Goal: Navigation & Orientation: Find specific page/section

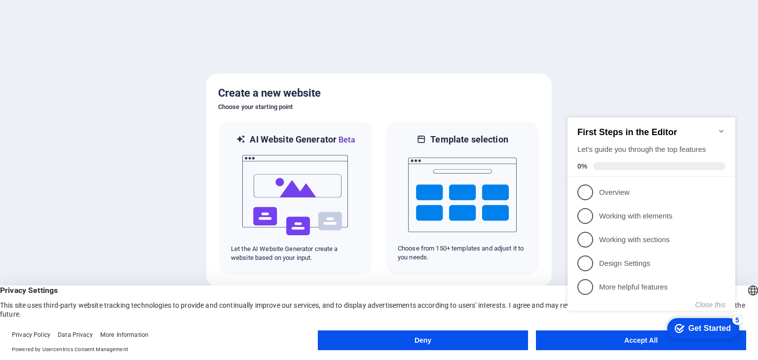
click div "checkmark Get Started 5 First Steps in the Editor Let's guide you through the t…"
click at [632, 343] on appcues-checklist "Contextual help checklist present on screen" at bounding box center [653, 224] width 180 height 243
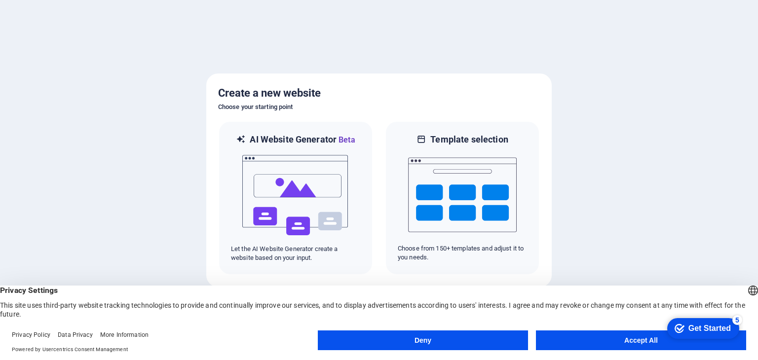
click at [632, 340] on button "Accept All" at bounding box center [641, 341] width 210 height 20
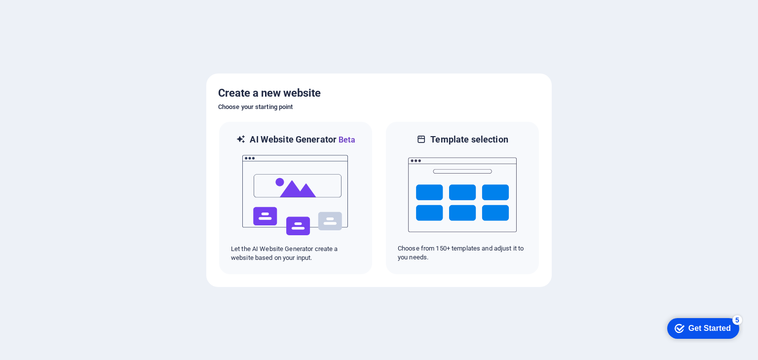
click at [705, 331] on div "Get Started" at bounding box center [709, 328] width 42 height 9
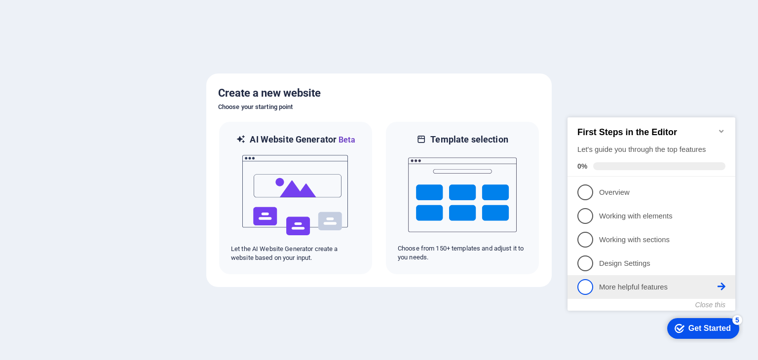
click at [652, 288] on p "More helpful features - incomplete" at bounding box center [658, 287] width 118 height 10
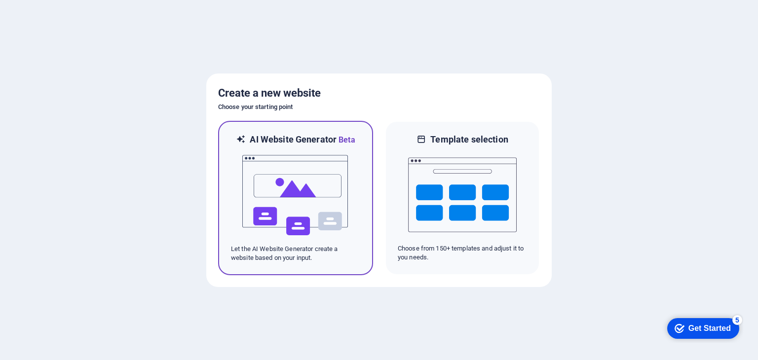
click at [318, 195] on img at bounding box center [295, 195] width 109 height 99
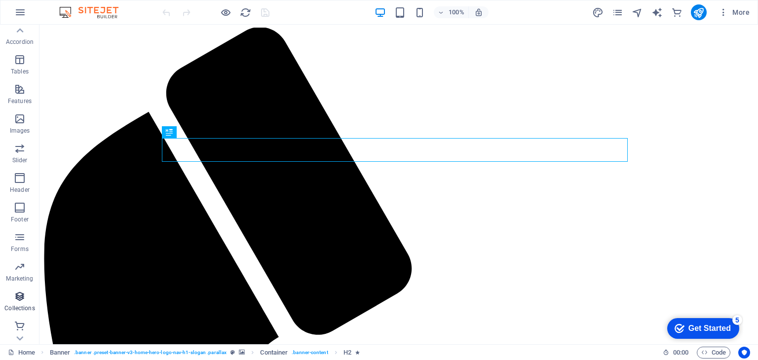
scroll to position [154, 0]
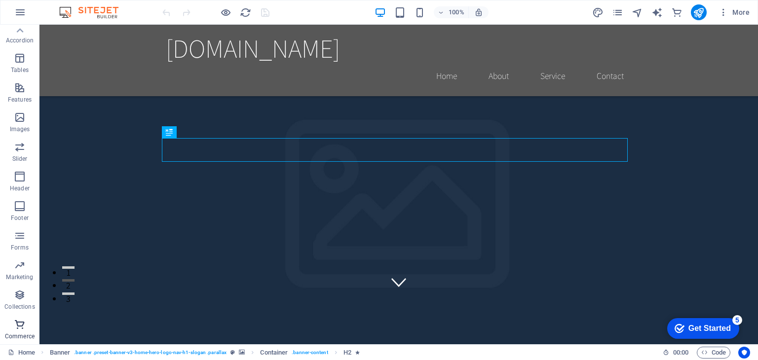
click at [22, 320] on icon "button" at bounding box center [20, 325] width 12 height 12
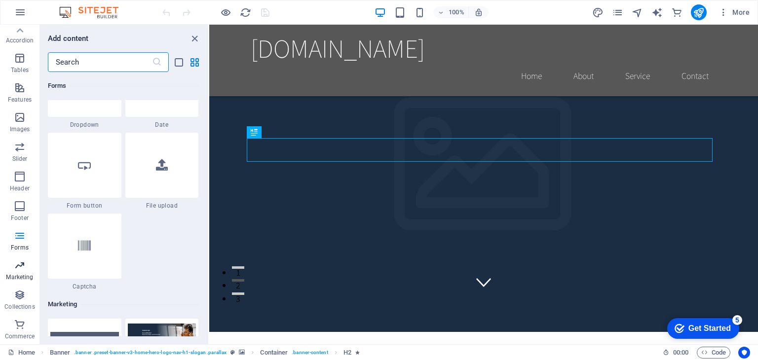
scroll to position [7829, 0]
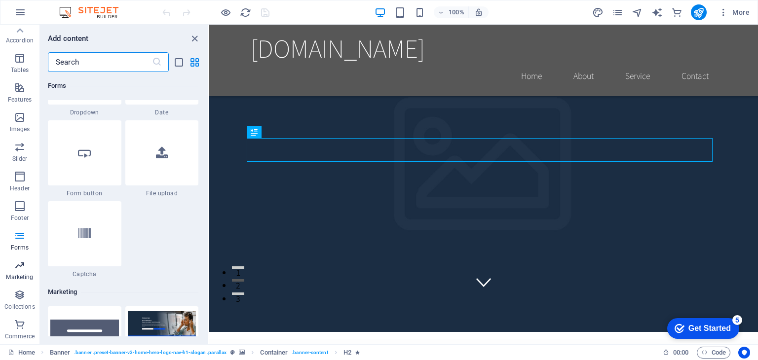
click at [20, 266] on icon "button" at bounding box center [20, 265] width 12 height 12
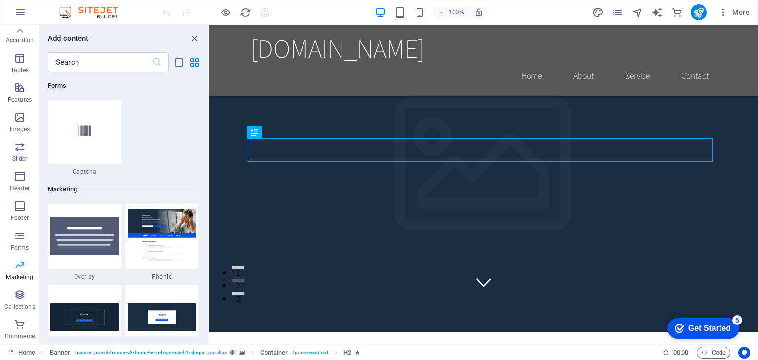
scroll to position [8035, 0]
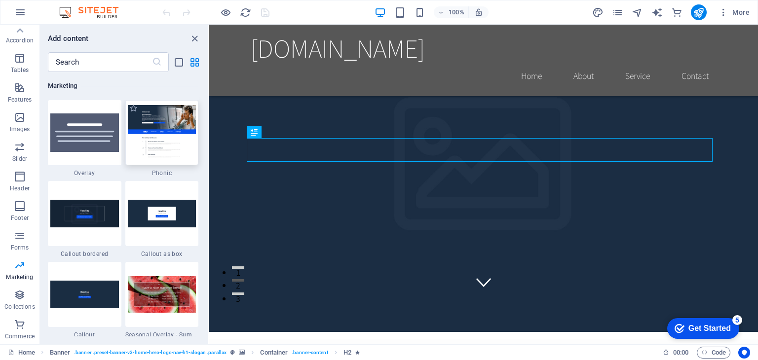
click at [164, 117] on img at bounding box center [162, 132] width 69 height 55
click at [209, 145] on div "Drag here to replace the existing content. Press “Ctrl” if you want to create a…" at bounding box center [483, 185] width 549 height 320
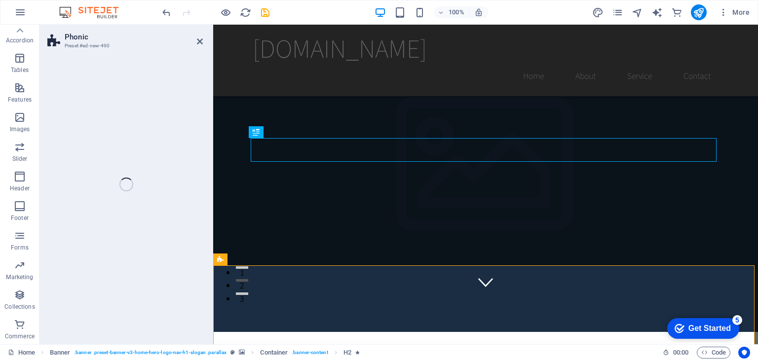
click at [164, 145] on div "Phonic Preset #ed-new-490 Drag here to replace the existing content. Press “Ctr…" at bounding box center [398, 185] width 718 height 320
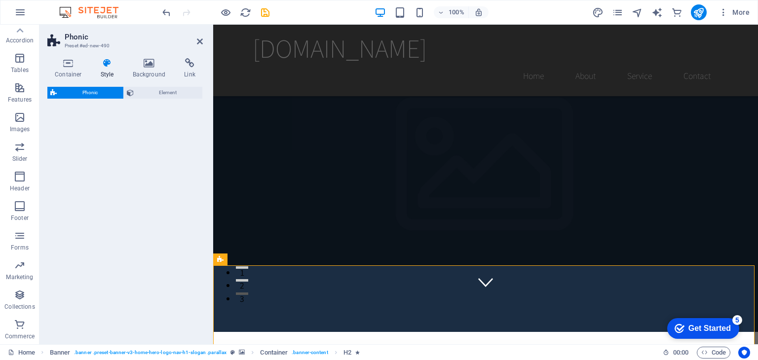
select select "%"
select select "rem"
select select "px"
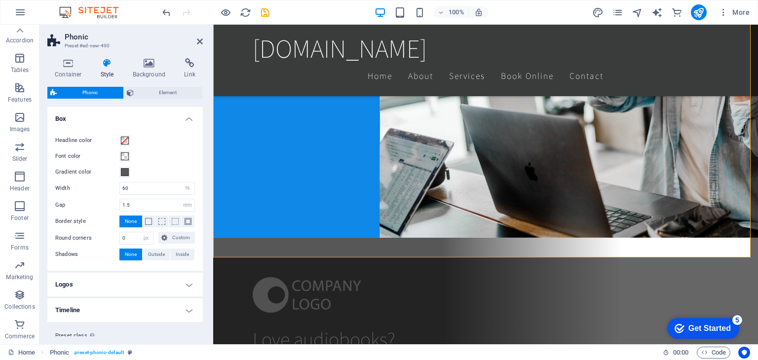
scroll to position [839, 0]
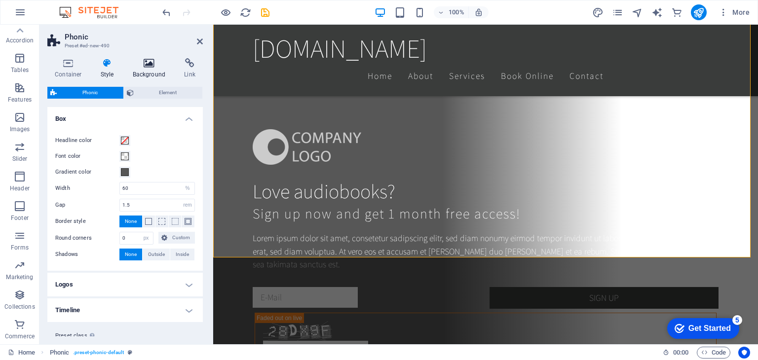
click at [138, 67] on icon at bounding box center [149, 63] width 48 height 10
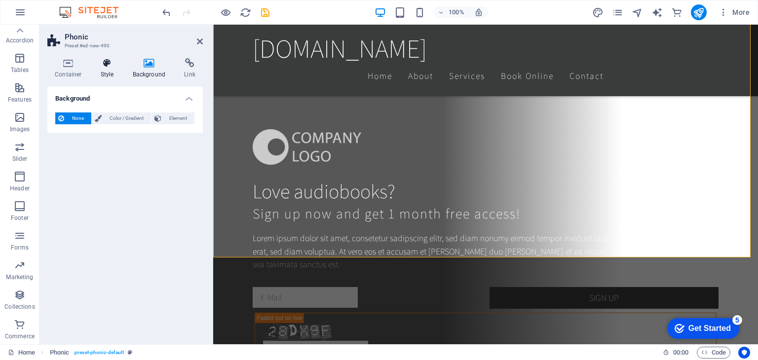
click at [109, 67] on icon at bounding box center [107, 63] width 28 height 10
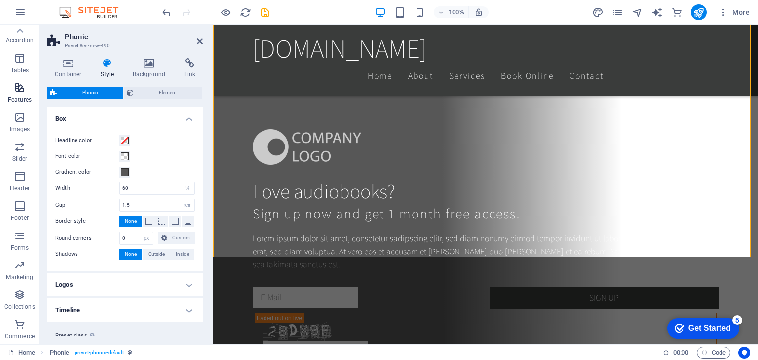
click at [16, 92] on icon "button" at bounding box center [20, 88] width 12 height 12
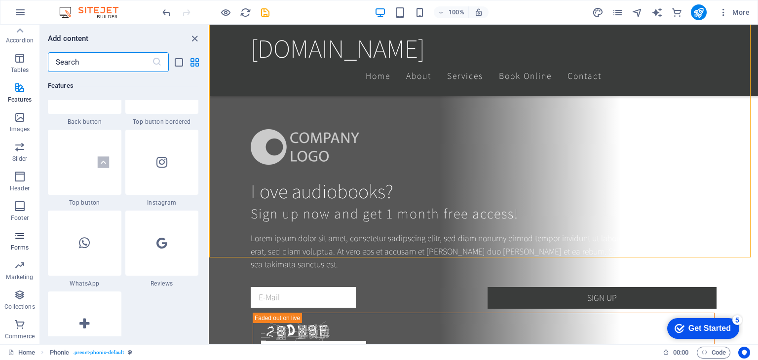
scroll to position [4782, 0]
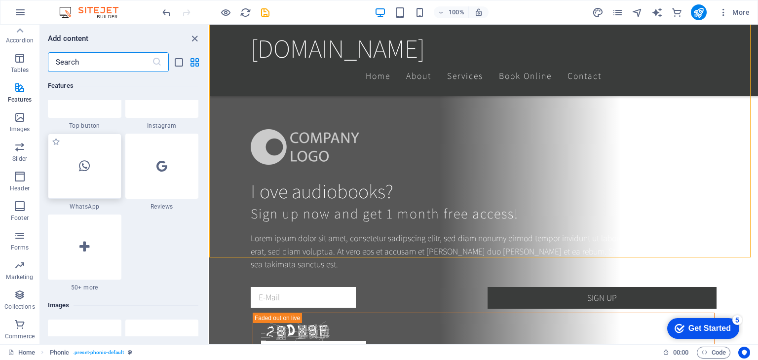
click at [87, 167] on icon at bounding box center [84, 166] width 11 height 13
click at [209, 164] on div "Drag here to replace the existing content. Press “Ctrl” if you want to create a…" at bounding box center [483, 185] width 549 height 320
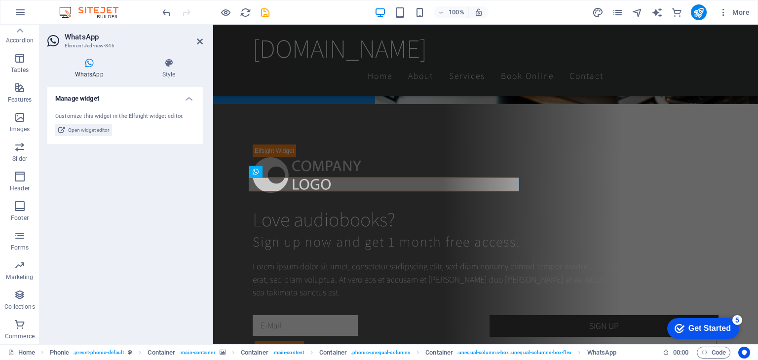
scroll to position [156, 0]
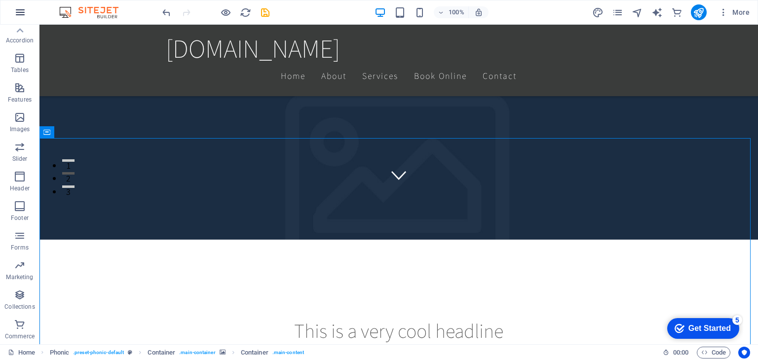
click at [15, 15] on icon "button" at bounding box center [20, 12] width 12 height 12
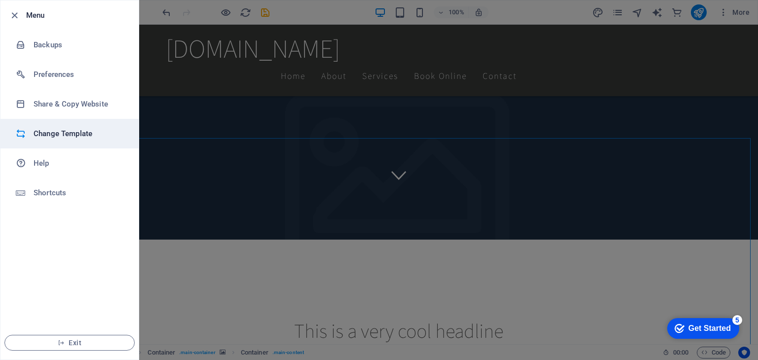
click at [51, 131] on h6 "Change Template" at bounding box center [79, 134] width 91 height 12
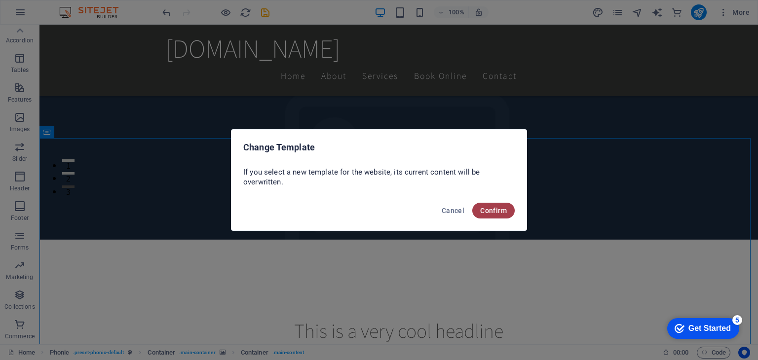
click at [488, 211] on span "Confirm" at bounding box center [493, 211] width 27 height 8
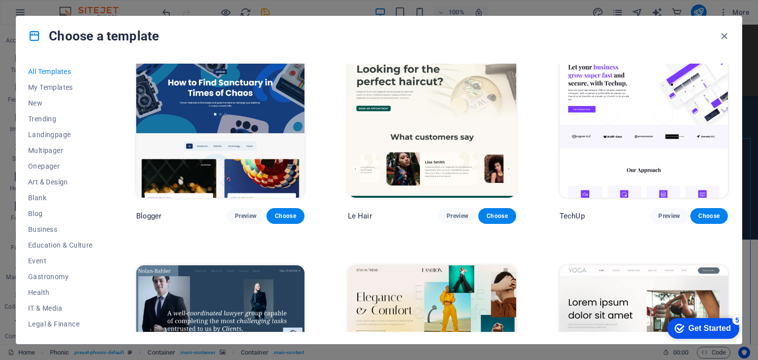
scroll to position [3601, 0]
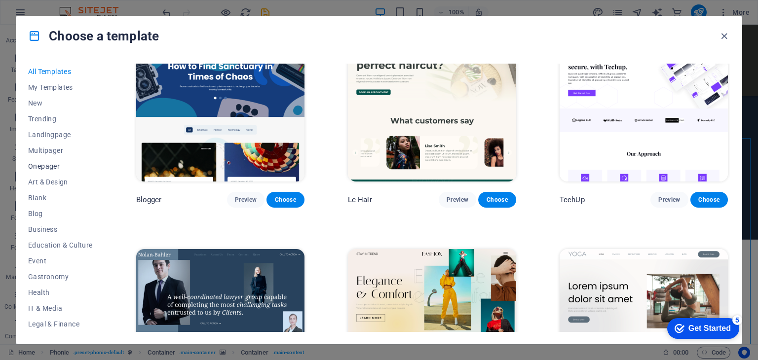
click at [43, 166] on span "Onepager" at bounding box center [60, 166] width 65 height 8
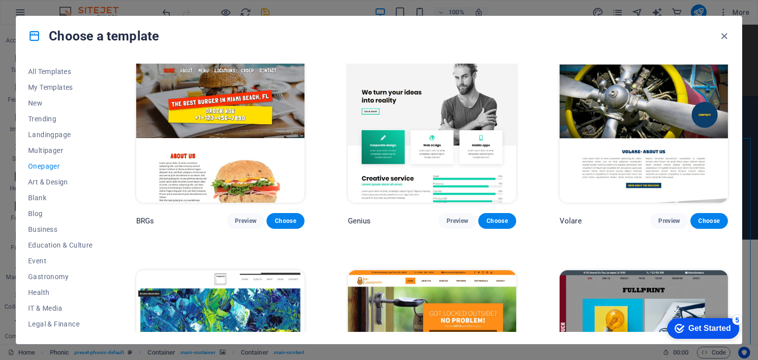
scroll to position [2469, 0]
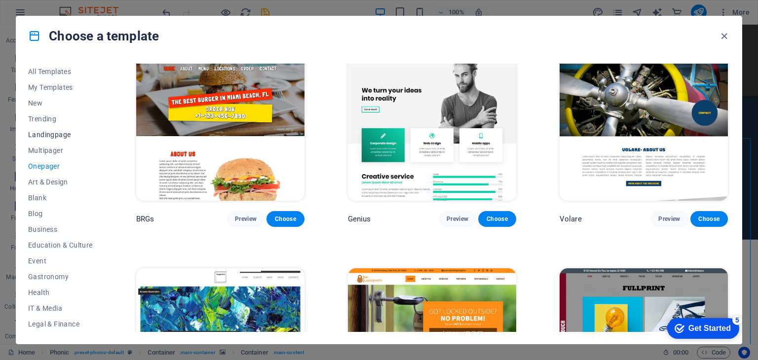
click at [64, 136] on span "Landingpage" at bounding box center [60, 135] width 65 height 8
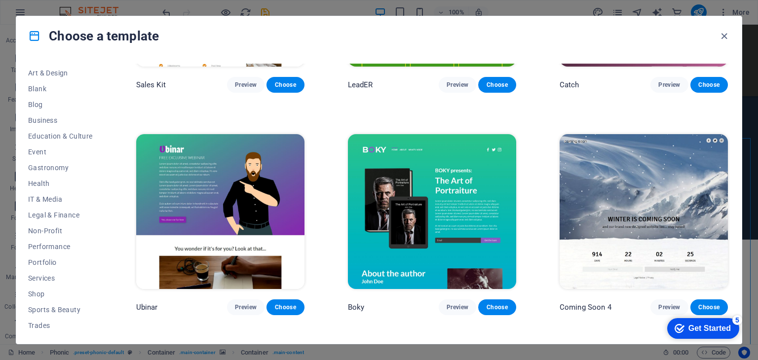
scroll to position [142, 0]
click at [49, 166] on span "IT & Media" at bounding box center [60, 166] width 65 height 8
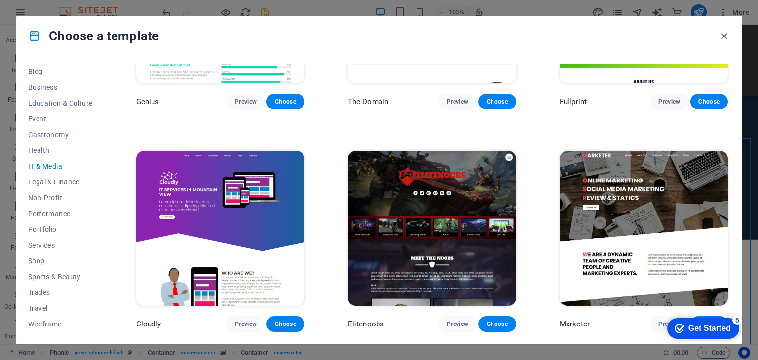
scroll to position [579, 0]
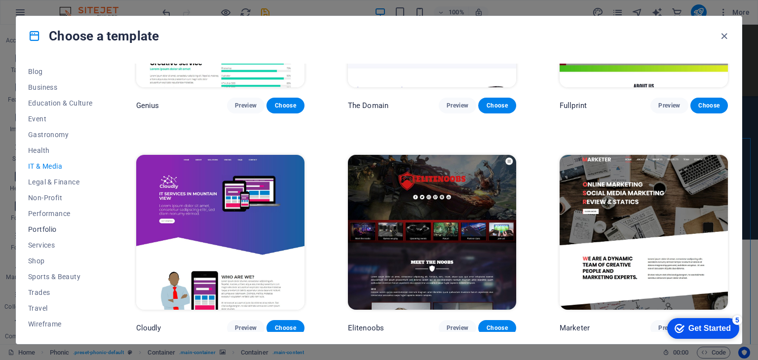
click at [49, 232] on span "Portfolio" at bounding box center [60, 229] width 65 height 8
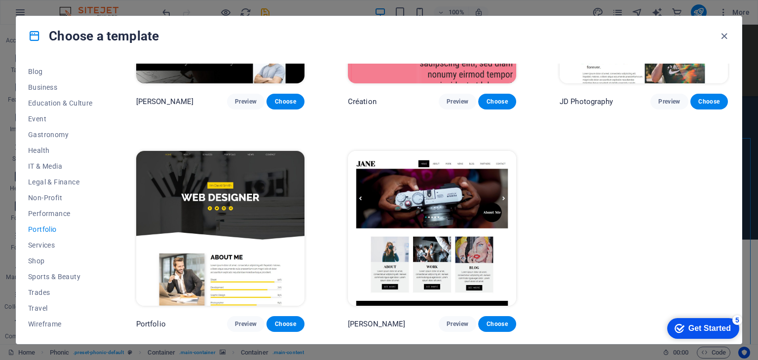
scroll to position [0, 0]
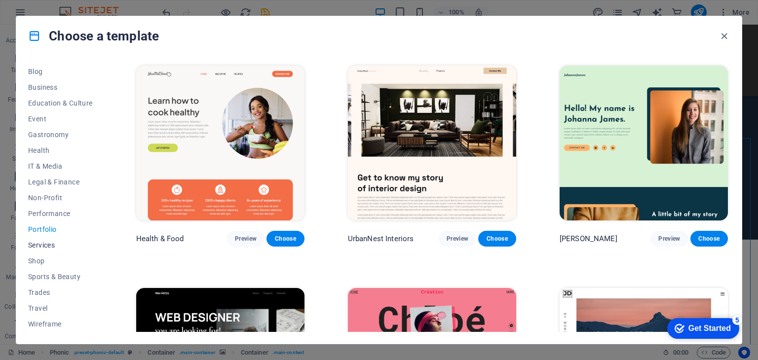
click at [48, 241] on span "Services" at bounding box center [60, 245] width 65 height 8
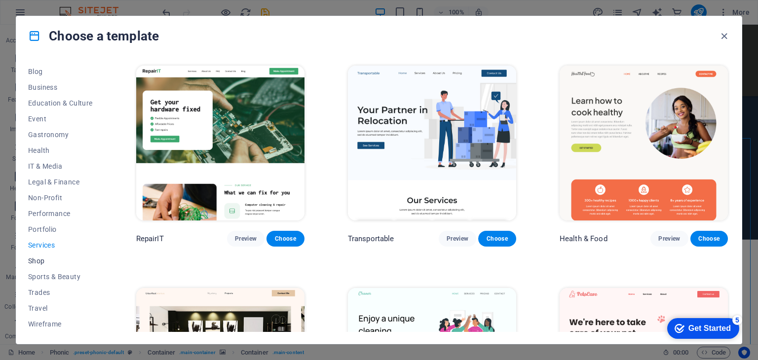
click at [38, 261] on span "Shop" at bounding box center [60, 261] width 65 height 8
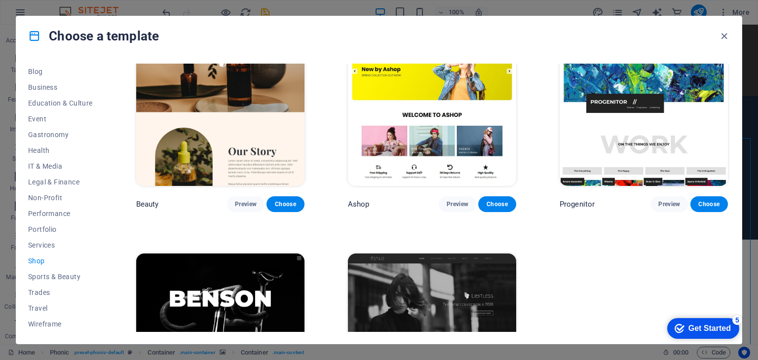
scroll to position [431, 0]
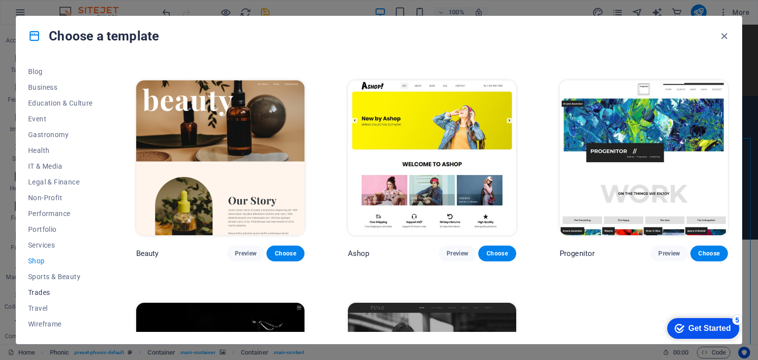
click at [49, 298] on button "Trades" at bounding box center [60, 293] width 65 height 16
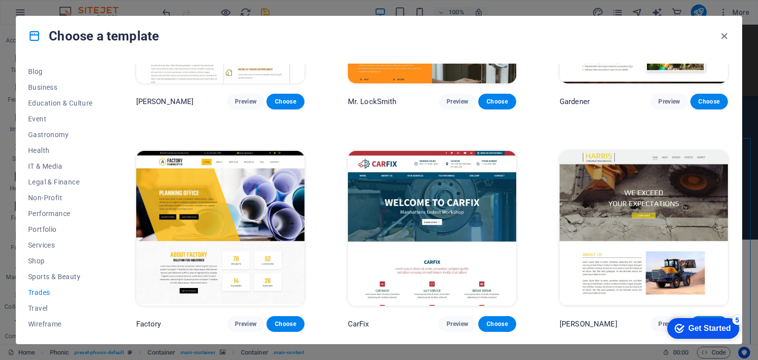
scroll to position [0, 0]
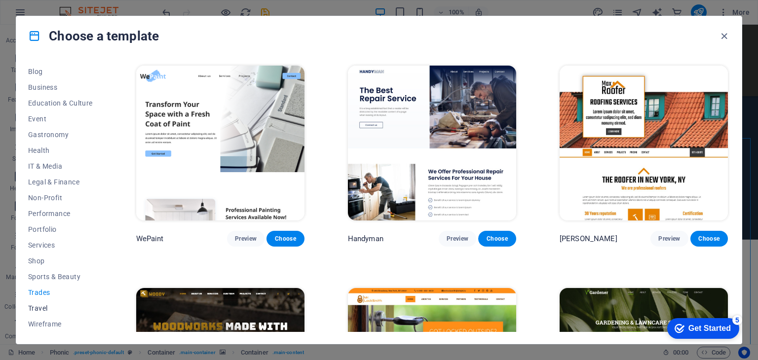
click at [41, 313] on button "Travel" at bounding box center [60, 308] width 65 height 16
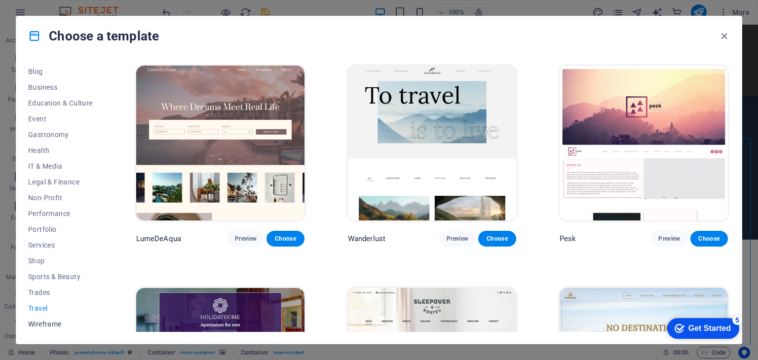
click at [41, 323] on span "Wireframe" at bounding box center [60, 324] width 65 height 8
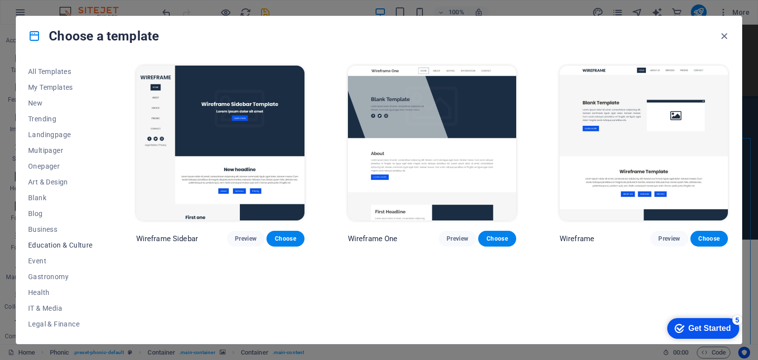
click at [52, 247] on span "Education & Culture" at bounding box center [60, 245] width 65 height 8
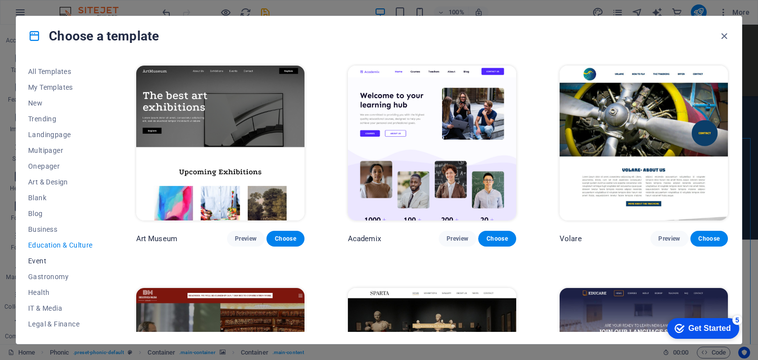
click at [38, 266] on button "Event" at bounding box center [60, 261] width 65 height 16
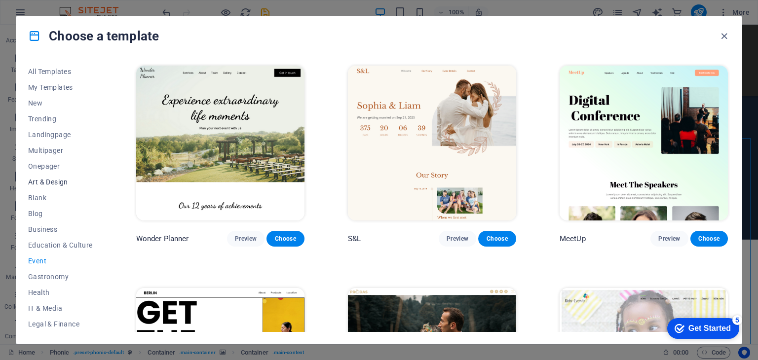
click at [53, 181] on span "Art & Design" at bounding box center [60, 182] width 65 height 8
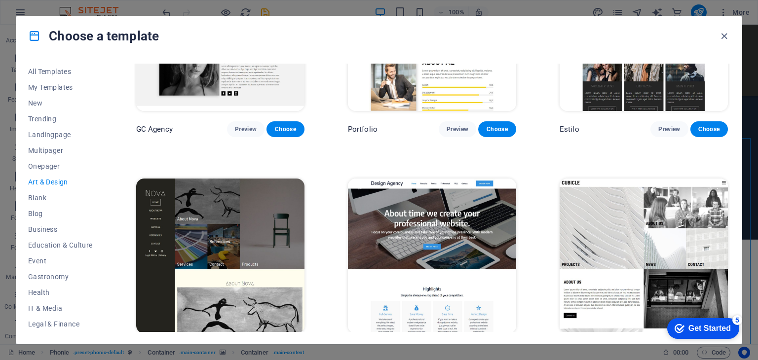
scroll to position [839, 0]
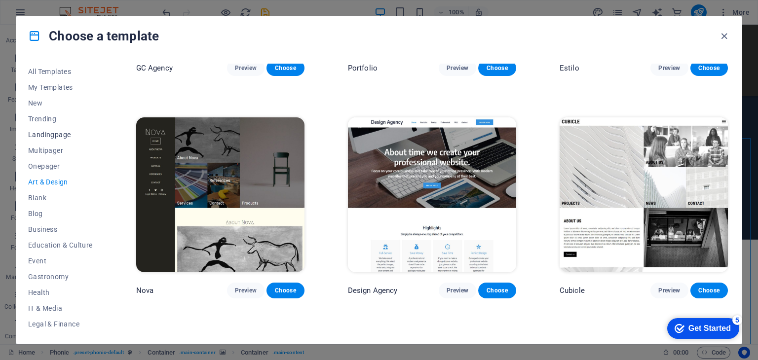
click at [57, 137] on span "Landingpage" at bounding box center [60, 135] width 65 height 8
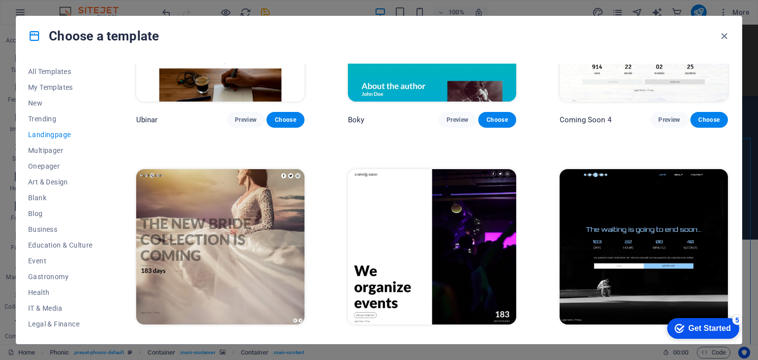
scroll to position [1687, 0]
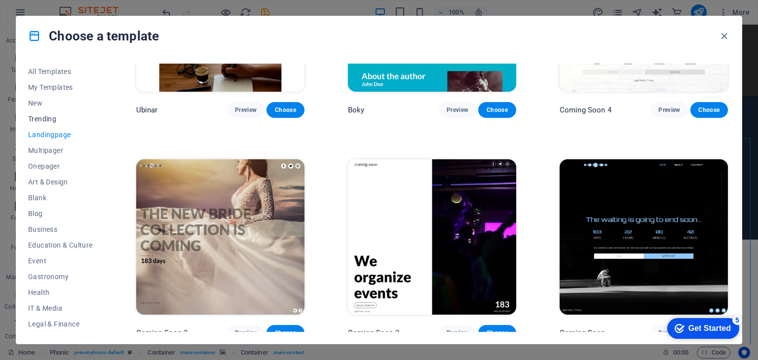
click at [50, 118] on span "Trending" at bounding box center [60, 119] width 65 height 8
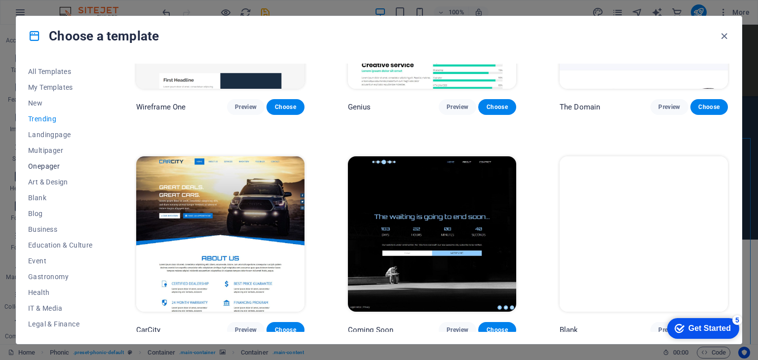
click at [53, 170] on span "Onepager" at bounding box center [60, 166] width 65 height 8
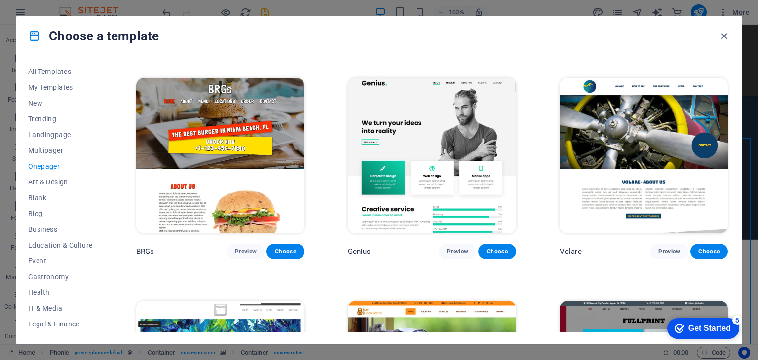
scroll to position [2451, 0]
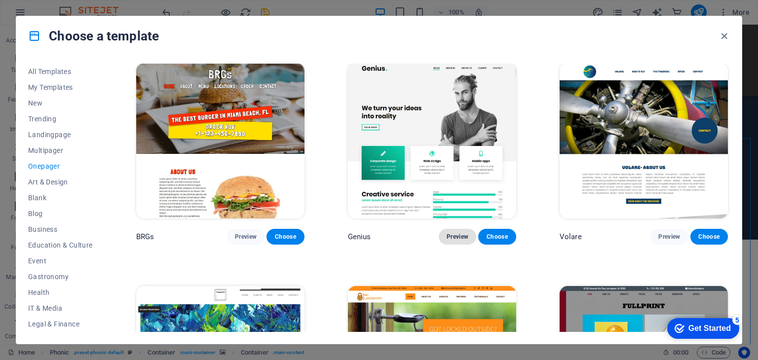
click at [457, 229] on button "Preview" at bounding box center [457, 237] width 37 height 16
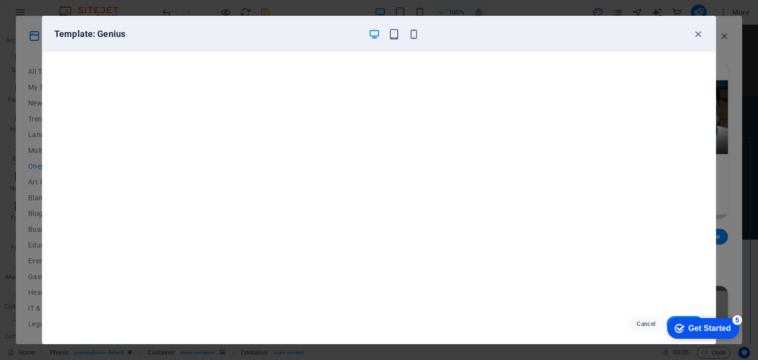
click at [381, 36] on div at bounding box center [393, 34] width 51 height 12
click at [693, 331] on div "Get Started" at bounding box center [709, 328] width 42 height 9
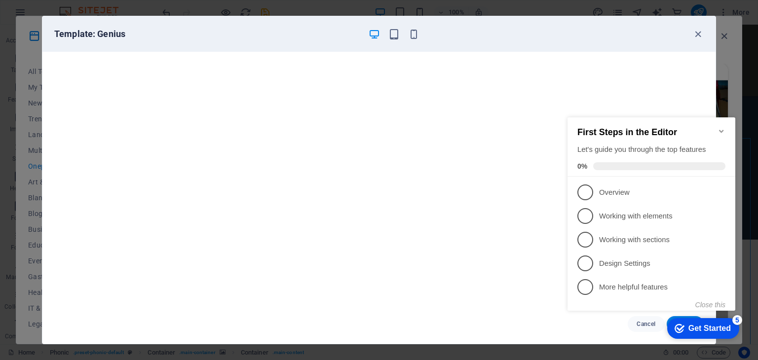
click at [695, 330] on div "Get Started" at bounding box center [709, 328] width 42 height 9
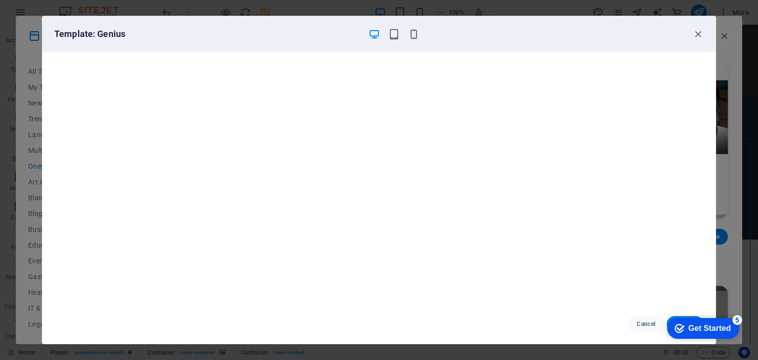
scroll to position [2, 0]
click at [678, 329] on icon "Get Started 5 items remaining, 0% complete" at bounding box center [679, 328] width 10 height 9
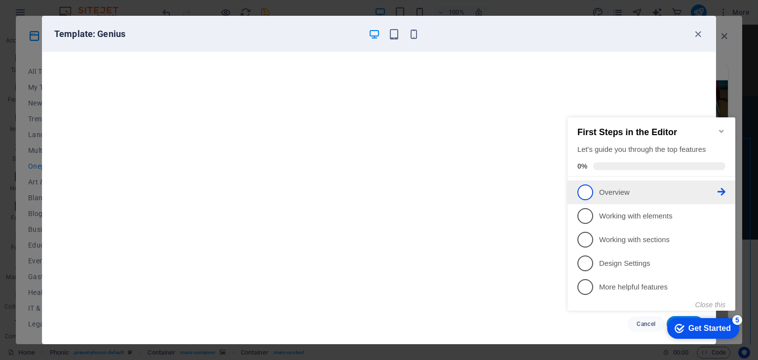
click at [653, 187] on p "Overview - incomplete" at bounding box center [658, 192] width 118 height 10
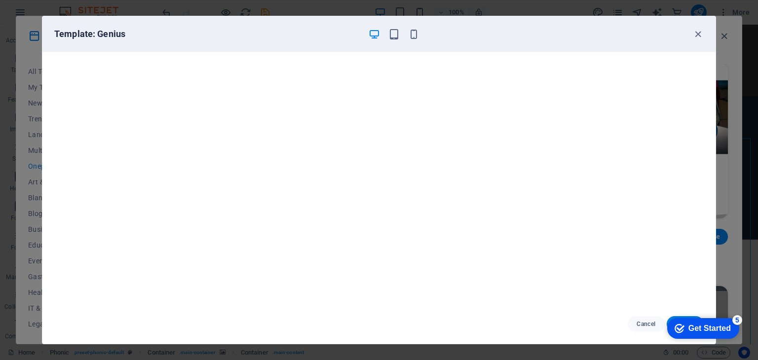
scroll to position [0, 0]
click at [728, 327] on div "Get Started" at bounding box center [709, 328] width 42 height 9
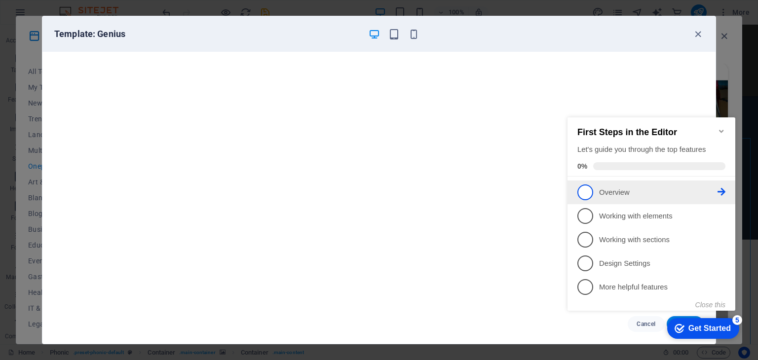
click at [586, 188] on span "1" at bounding box center [585, 192] width 16 height 16
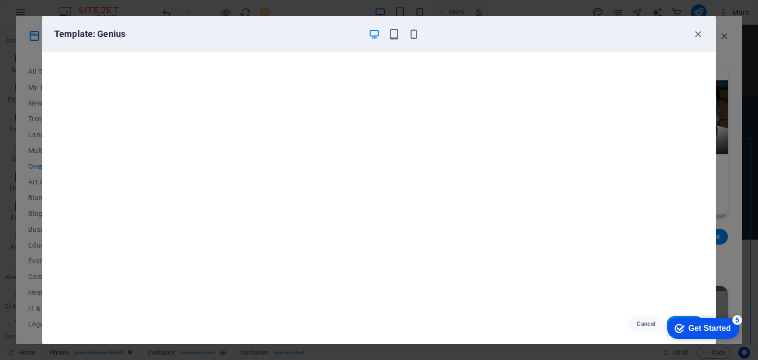
click at [705, 324] on div "Get Started" at bounding box center [709, 328] width 42 height 9
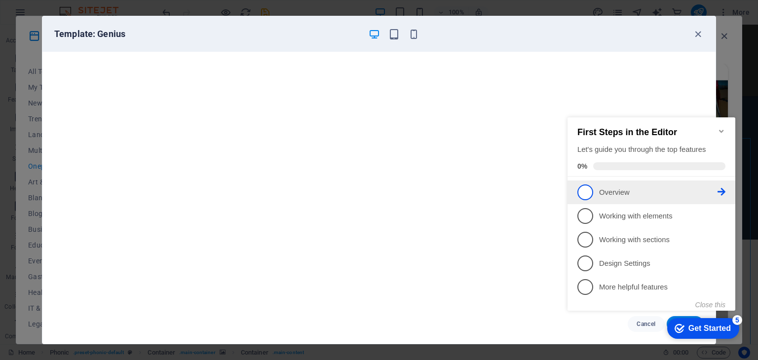
click at [720, 188] on icon at bounding box center [721, 192] width 8 height 8
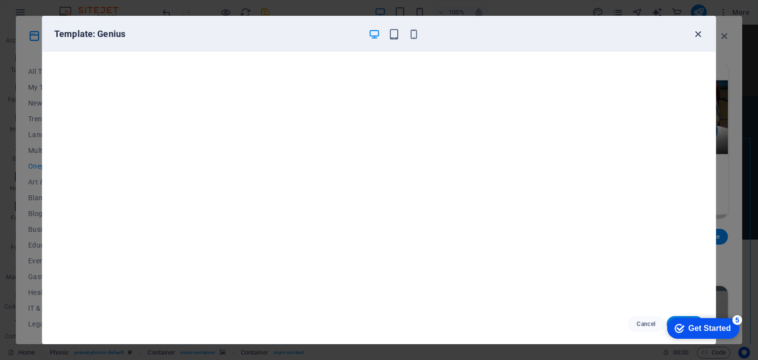
click at [701, 32] on icon "button" at bounding box center [697, 34] width 11 height 11
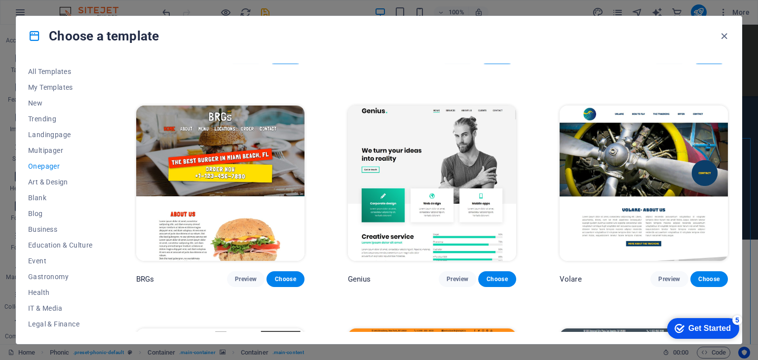
scroll to position [2451, 0]
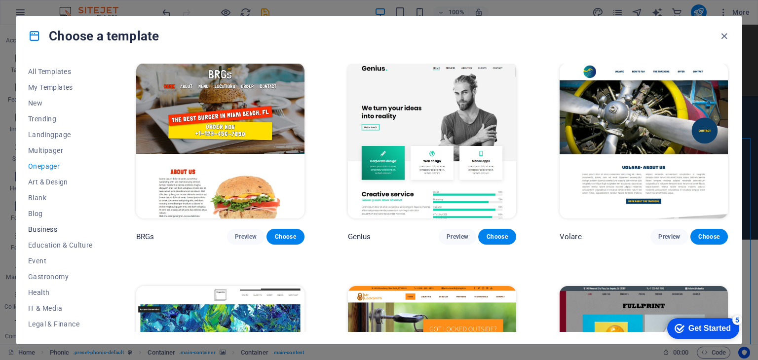
click at [55, 229] on span "Business" at bounding box center [60, 229] width 65 height 8
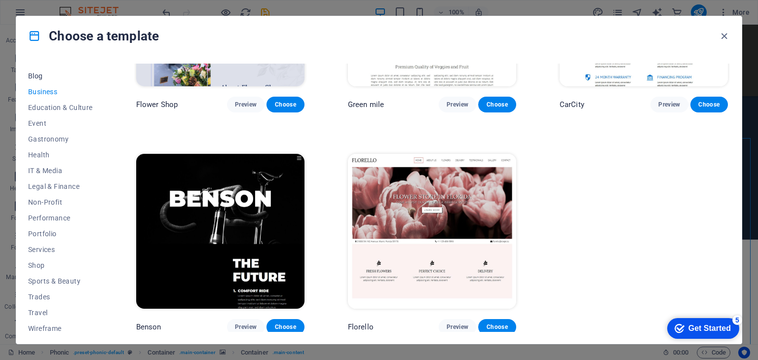
scroll to position [142, 0]
click at [69, 213] on span "Performance" at bounding box center [60, 214] width 65 height 8
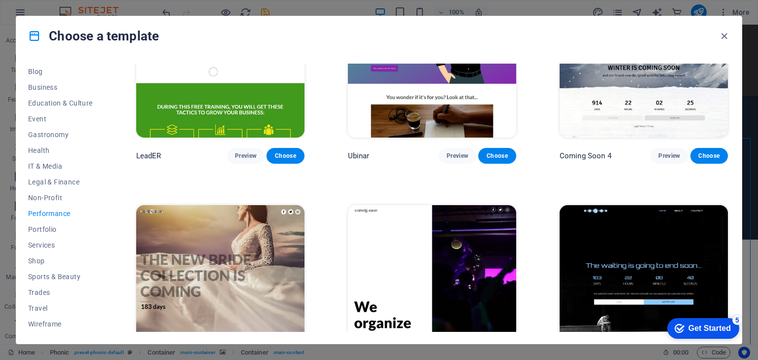
scroll to position [1022, 0]
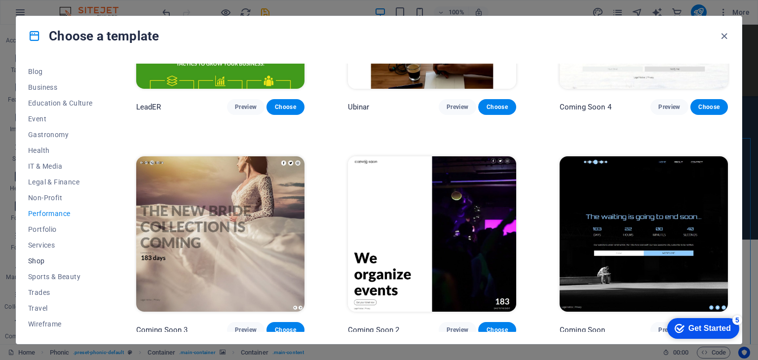
click at [47, 258] on span "Shop" at bounding box center [60, 261] width 65 height 8
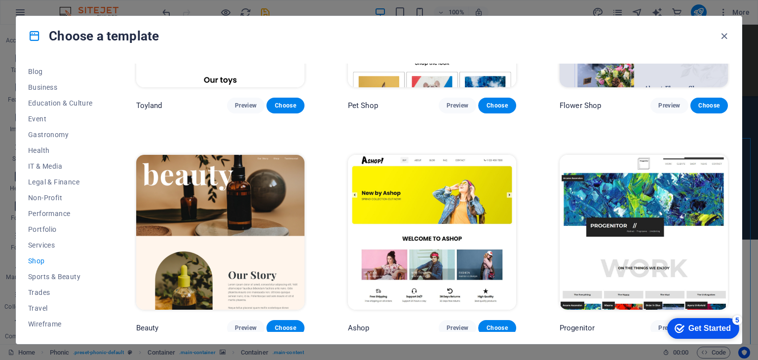
scroll to position [395, 0]
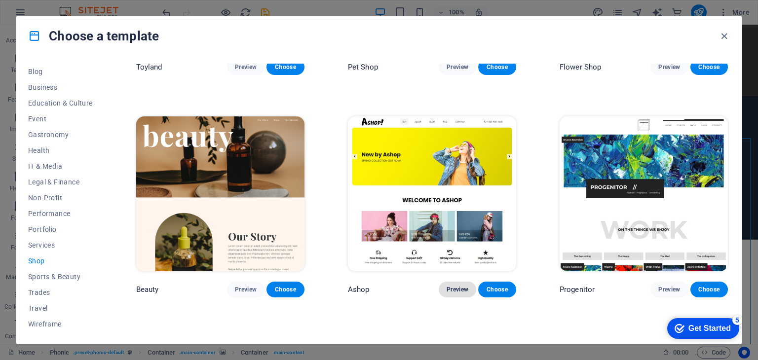
click at [457, 289] on span "Preview" at bounding box center [457, 290] width 22 height 8
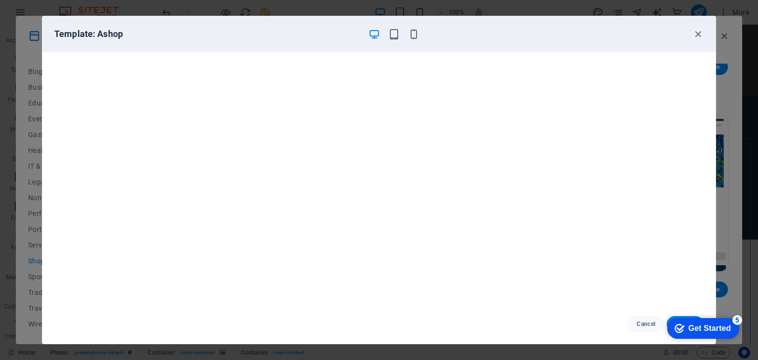
scroll to position [2, 0]
click at [688, 36] on div "Template: Ashop" at bounding box center [372, 34] width 637 height 12
click at [698, 33] on icon "button" at bounding box center [697, 34] width 11 height 11
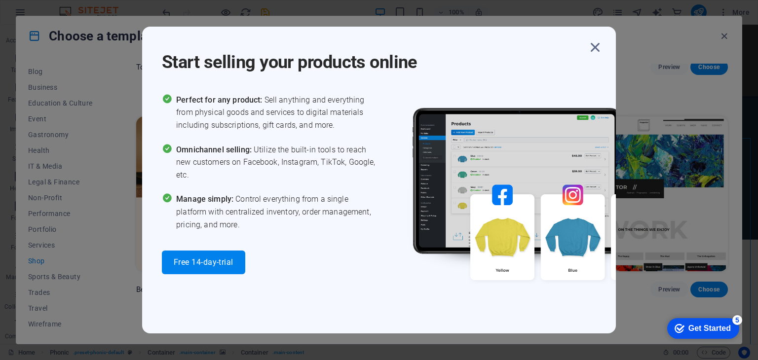
drag, startPoint x: 229, startPoint y: 73, endPoint x: 335, endPoint y: 78, distance: 106.7
click at [335, 78] on div "Start selling your products online Perfect for any product: Sell anything and e…" at bounding box center [379, 180] width 474 height 307
drag, startPoint x: 208, startPoint y: 103, endPoint x: 322, endPoint y: 113, distance: 114.4
click at [322, 113] on span "Perfect for any product: Sell anything and everything from physical goods and s…" at bounding box center [277, 113] width 203 height 38
click at [236, 259] on button "Free 14-day-trial" at bounding box center [203, 263] width 83 height 24
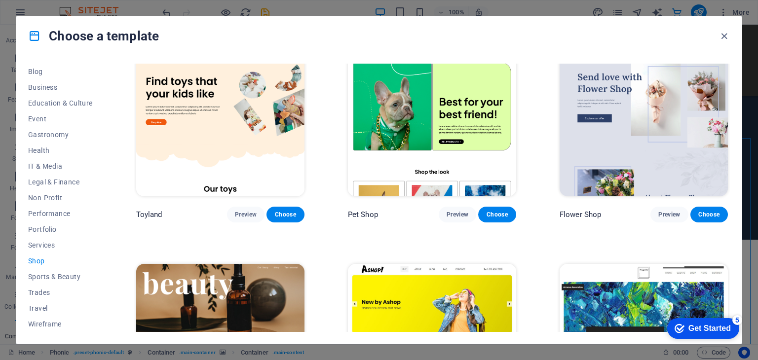
scroll to position [233, 0]
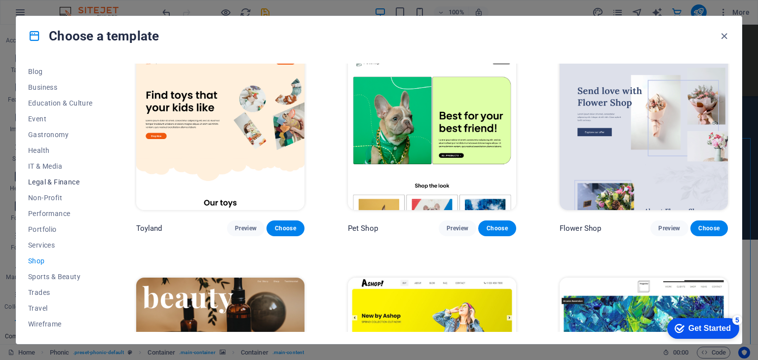
click at [73, 181] on span "Legal & Finance" at bounding box center [60, 182] width 65 height 8
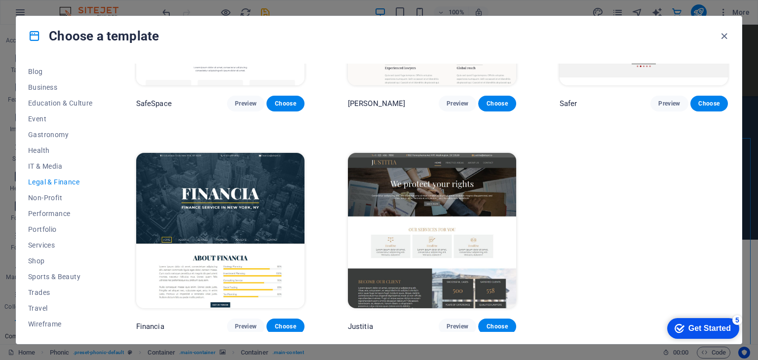
scroll to position [0, 0]
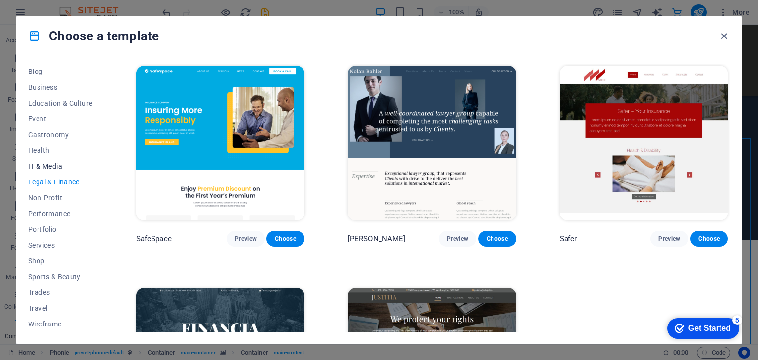
click at [59, 163] on span "IT & Media" at bounding box center [60, 166] width 65 height 8
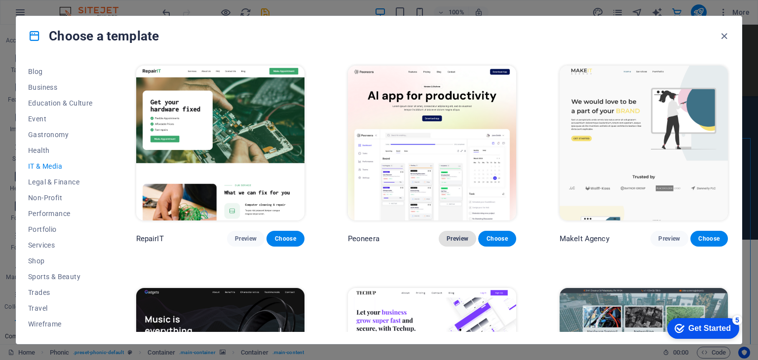
click at [454, 235] on span "Preview" at bounding box center [457, 239] width 22 height 8
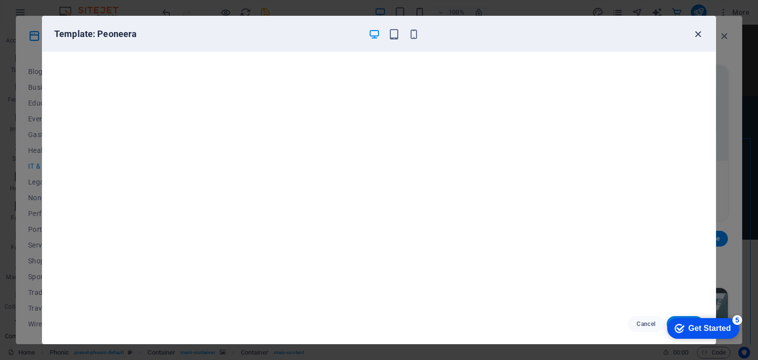
click at [698, 32] on icon "button" at bounding box center [697, 34] width 11 height 11
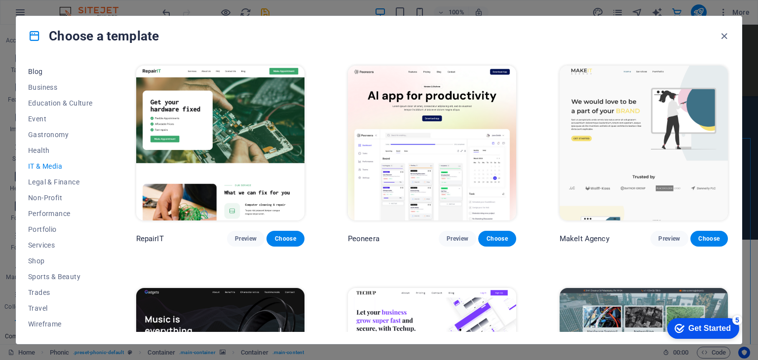
click at [36, 70] on span "Blog" at bounding box center [60, 72] width 65 height 8
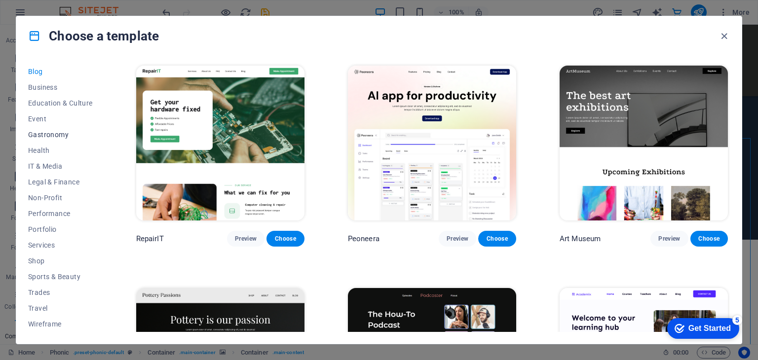
click at [68, 135] on span "Gastronomy" at bounding box center [60, 135] width 65 height 8
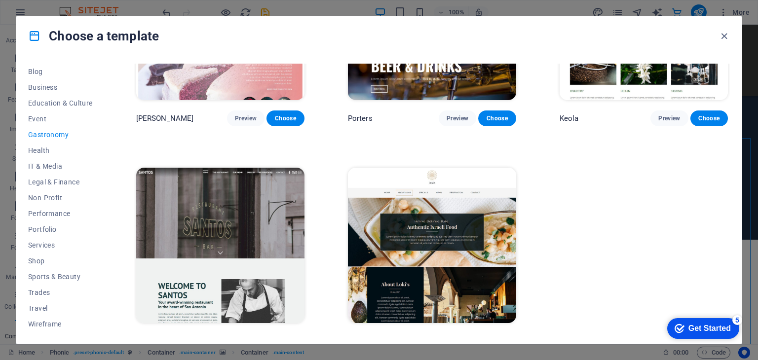
scroll to position [1022, 0]
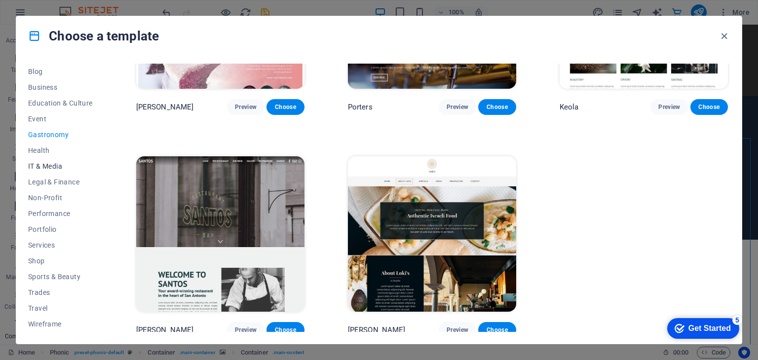
click at [55, 168] on span "IT & Media" at bounding box center [60, 166] width 65 height 8
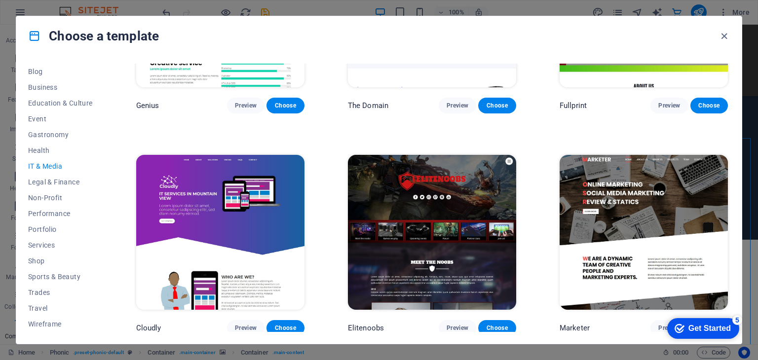
click at [618, 207] on img at bounding box center [643, 232] width 168 height 155
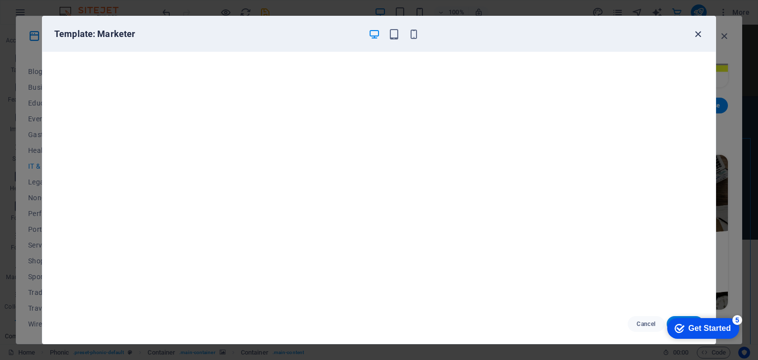
click at [702, 29] on icon "button" at bounding box center [697, 34] width 11 height 11
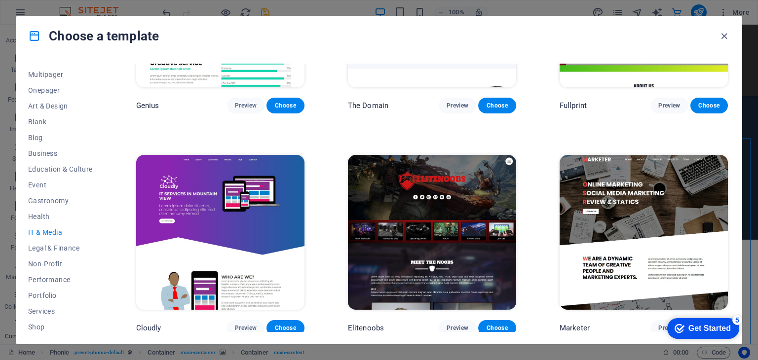
scroll to position [43, 0]
click at [722, 36] on icon "button" at bounding box center [723, 36] width 11 height 11
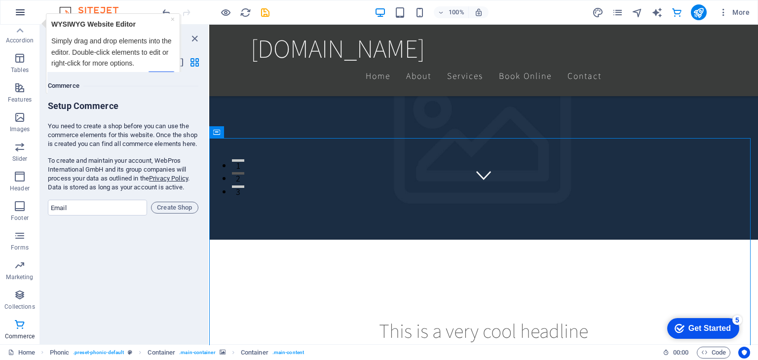
click at [21, 11] on icon "button" at bounding box center [20, 12] width 12 height 12
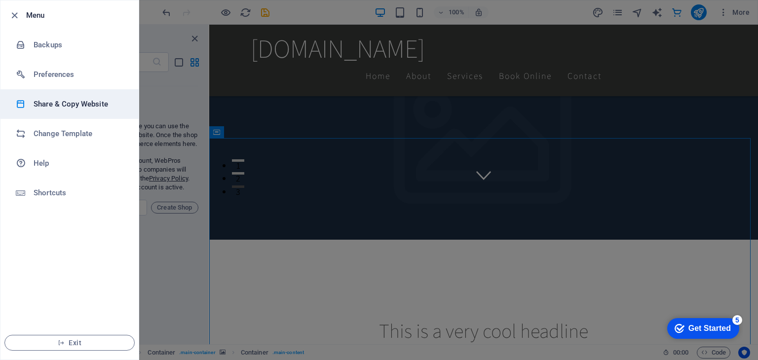
click at [89, 106] on h6 "Share & Copy Website" at bounding box center [79, 104] width 91 height 12
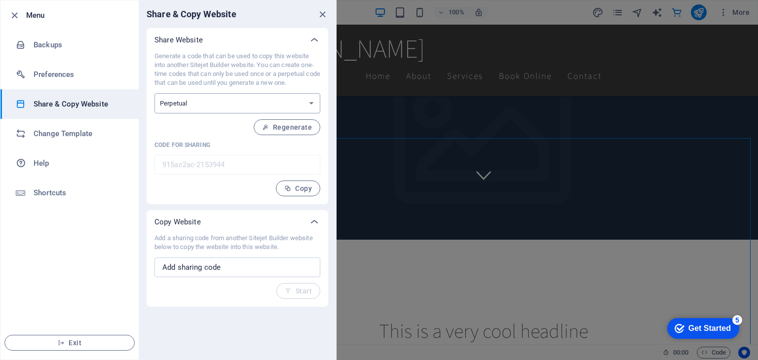
click at [243, 104] on select "One-time Perpetual" at bounding box center [237, 103] width 166 height 20
click at [243, 105] on select "One-time Perpetual" at bounding box center [237, 103] width 166 height 20
click at [243, 106] on select "One-time Perpetual" at bounding box center [237, 103] width 166 height 20
click at [220, 246] on p "Add a sharing code from another Sitejet Builder website below to copy the websi…" at bounding box center [237, 243] width 166 height 18
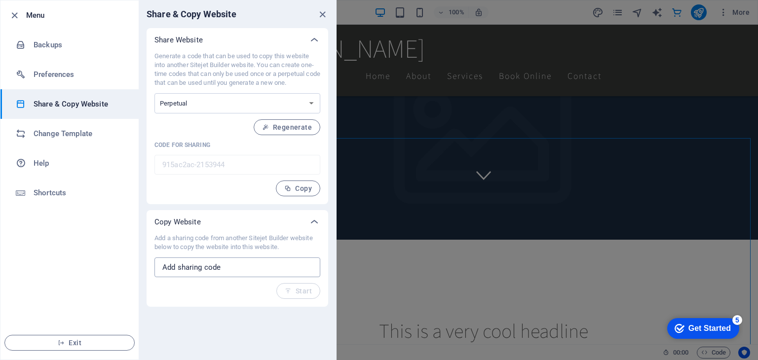
click at [231, 265] on input "text" at bounding box center [237, 267] width 166 height 20
click at [53, 74] on h6 "Preferences" at bounding box center [79, 75] width 91 height 12
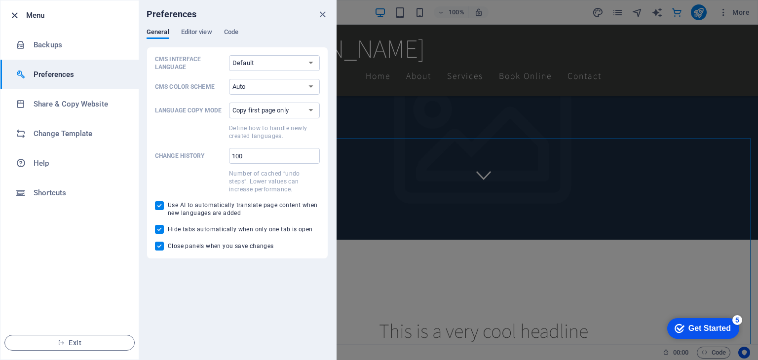
click at [10, 14] on icon "button" at bounding box center [14, 15] width 11 height 11
